Goal: Task Accomplishment & Management: Use online tool/utility

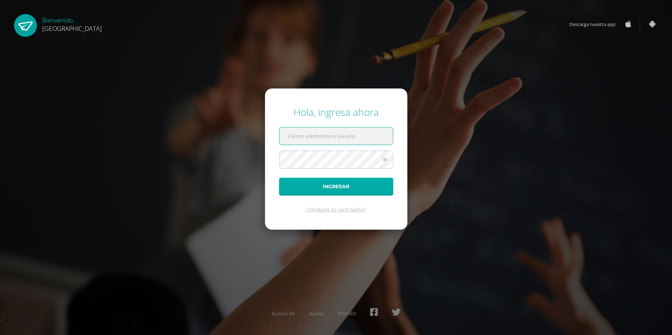
type input "[EMAIL_ADDRESS][DOMAIN_NAME]"
click at [301, 190] on button "Ingresar" at bounding box center [336, 187] width 114 height 18
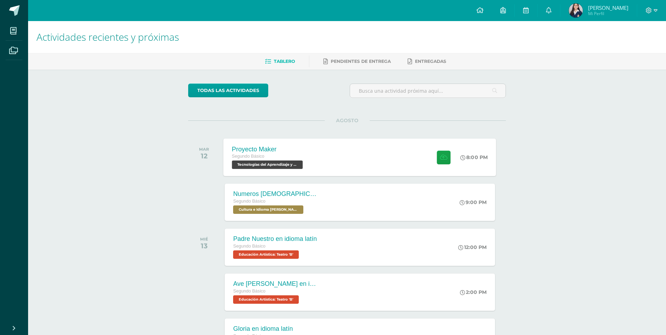
click at [384, 164] on div "Proyecto Maker Segundo Básico Tecnologías del Aprendizaje y la Comunicación 'B'…" at bounding box center [360, 157] width 273 height 38
